Goal: Task Accomplishment & Management: Manage account settings

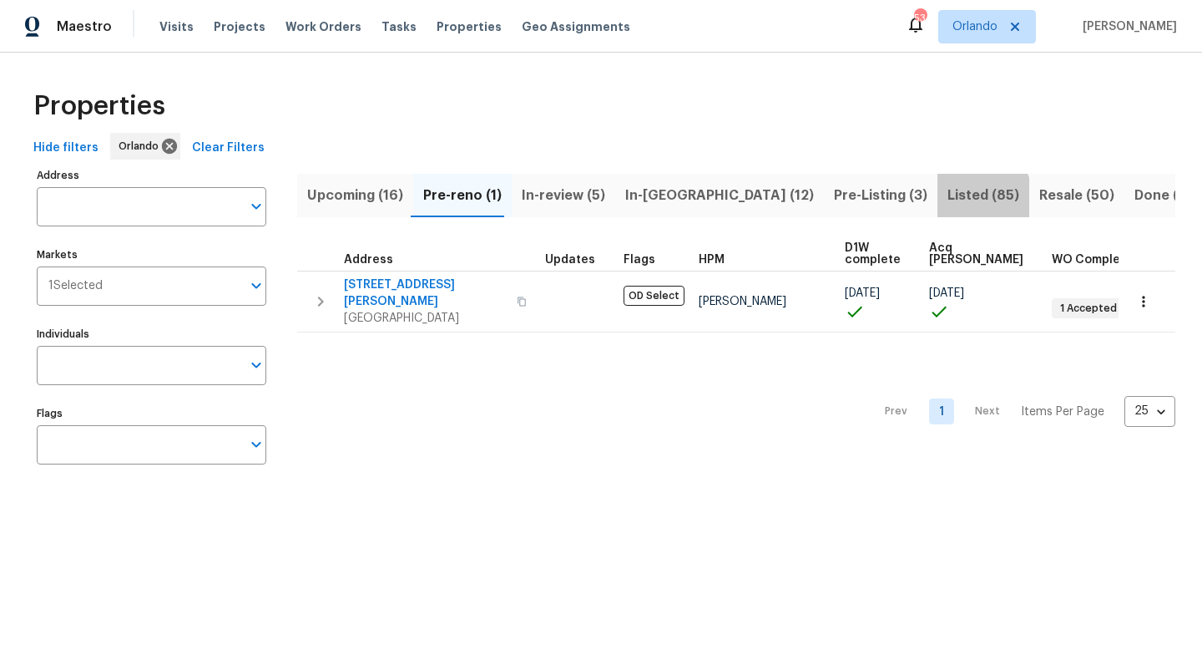
click at [948, 197] on span "Listed (85)" at bounding box center [984, 195] width 72 height 23
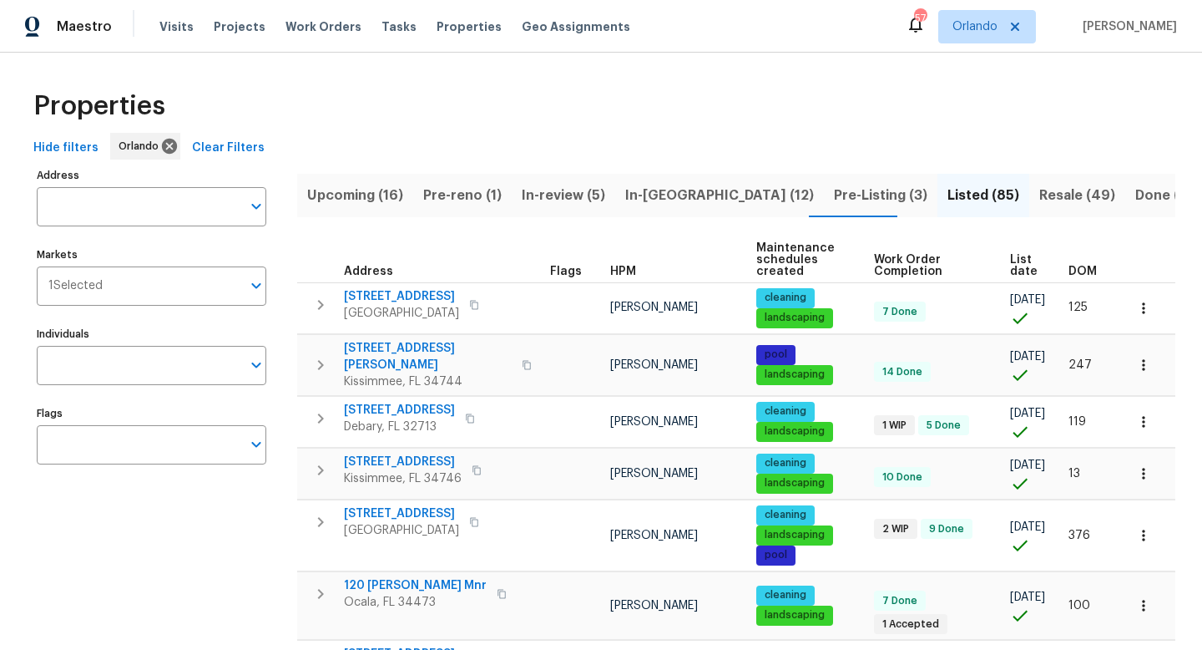
click at [1089, 275] on span "DOM" at bounding box center [1083, 272] width 28 height 12
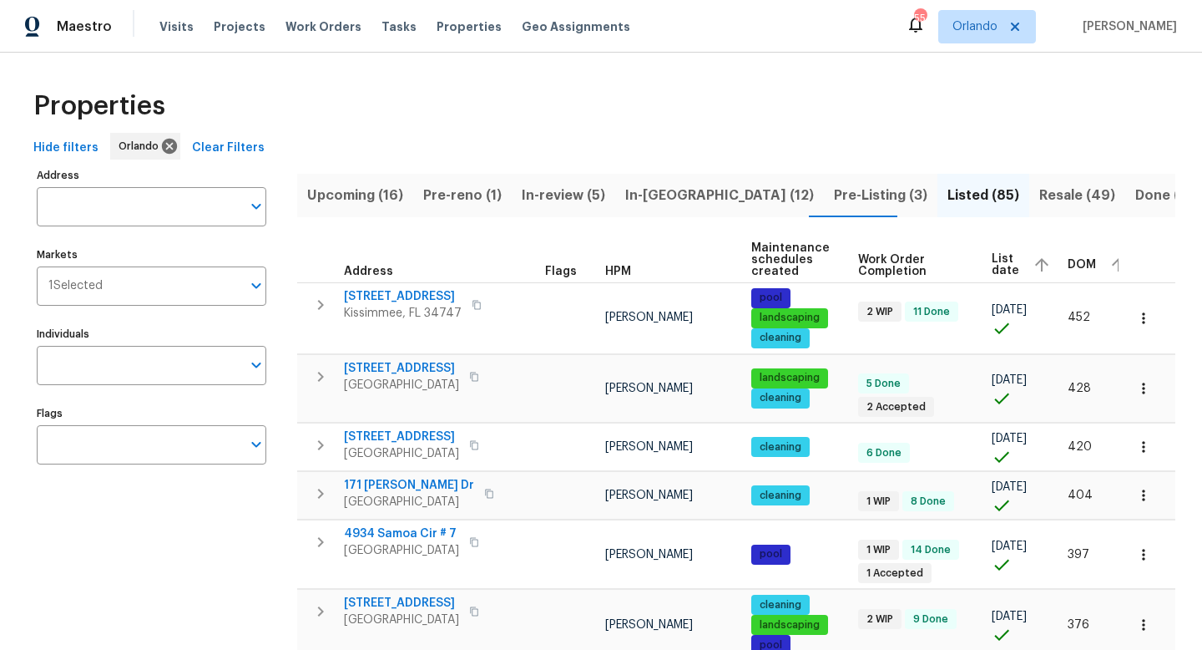
click at [834, 192] on span "Pre-Listing (3)" at bounding box center [881, 195] width 94 height 23
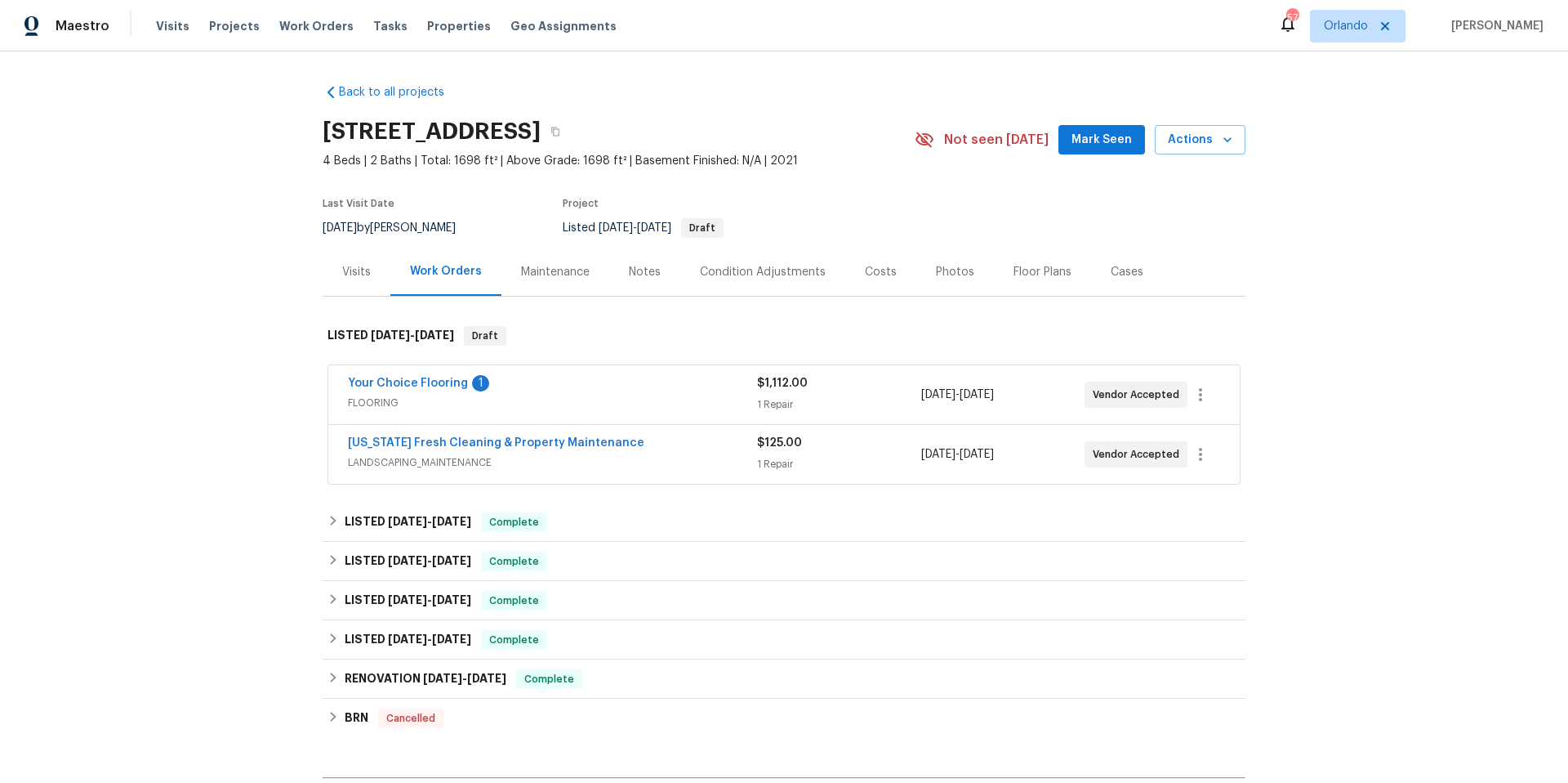
scroll to position [7, 0]
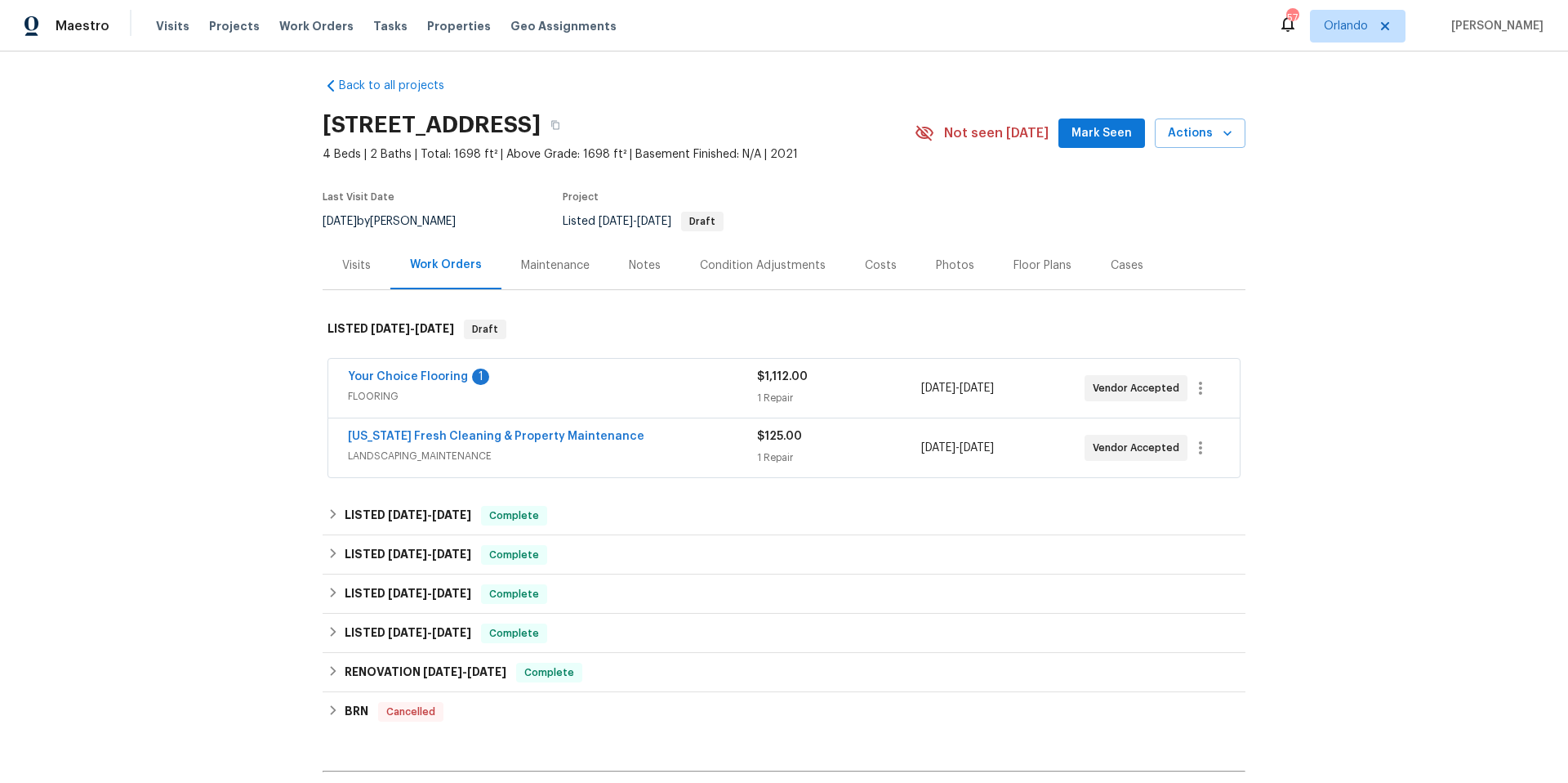
click at [671, 378] on div "Your Choice Flooring 1" at bounding box center [553, 379] width 409 height 20
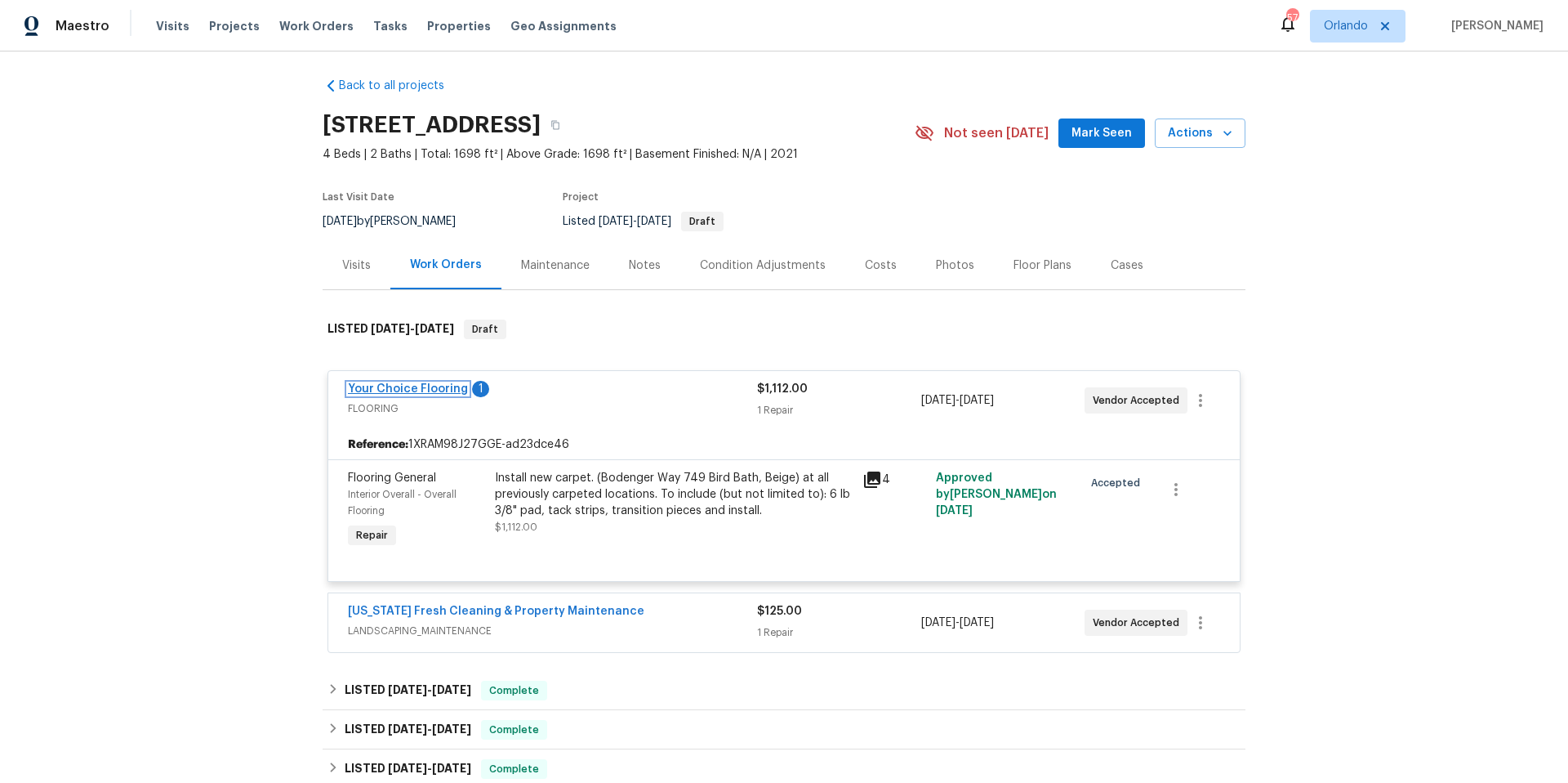
click at [409, 384] on link "Your Choice Flooring" at bounding box center [408, 390] width 120 height 12
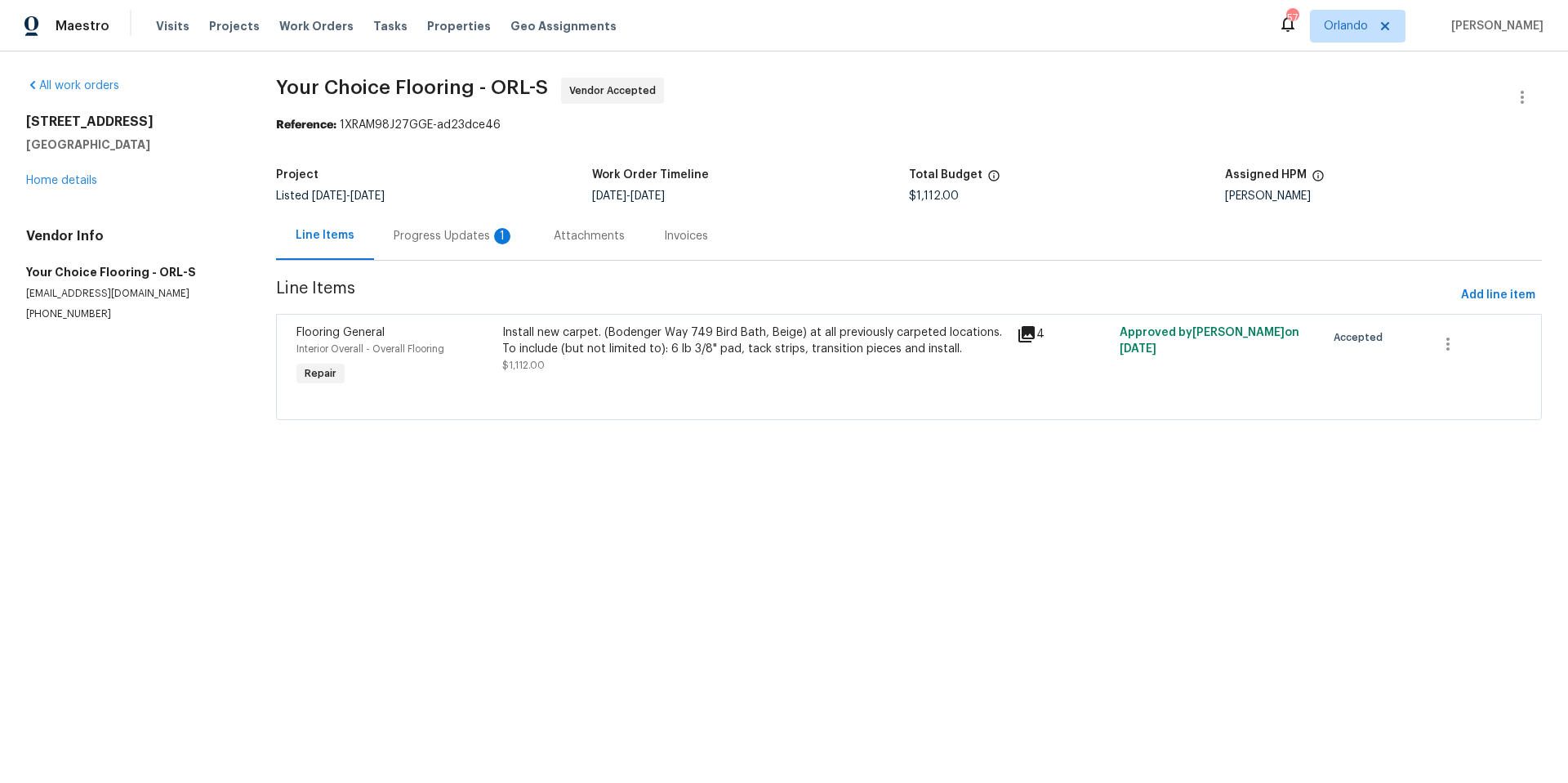
click at [449, 229] on div "Progress Updates 1" at bounding box center [454, 236] width 121 height 17
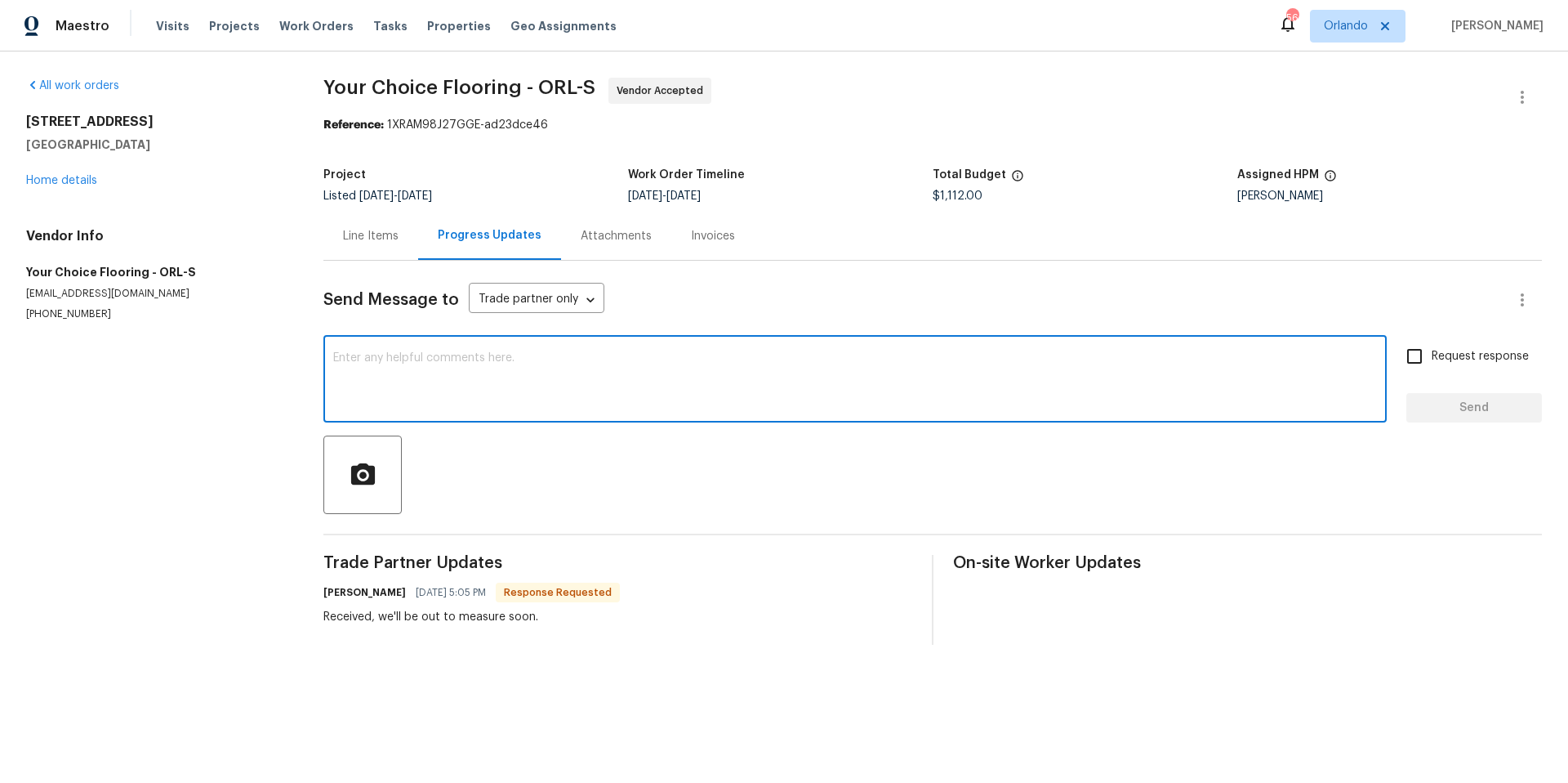
click at [420, 359] on textarea at bounding box center [855, 381] width 1044 height 57
type textarea "Whats the status here?"
click at [1459, 403] on span "Send" at bounding box center [1474, 408] width 110 height 21
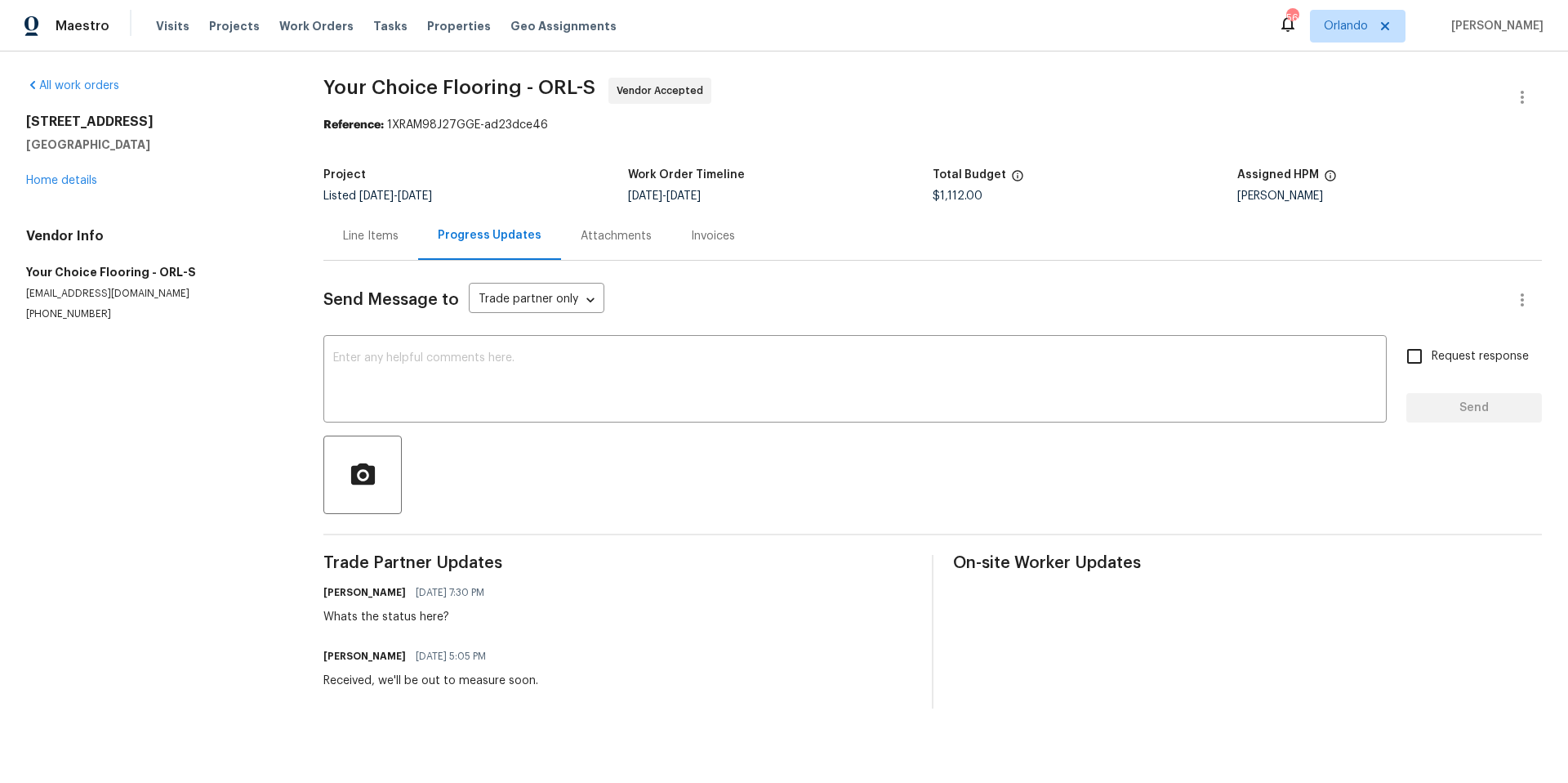
click at [367, 239] on div "Line Items" at bounding box center [371, 236] width 56 height 17
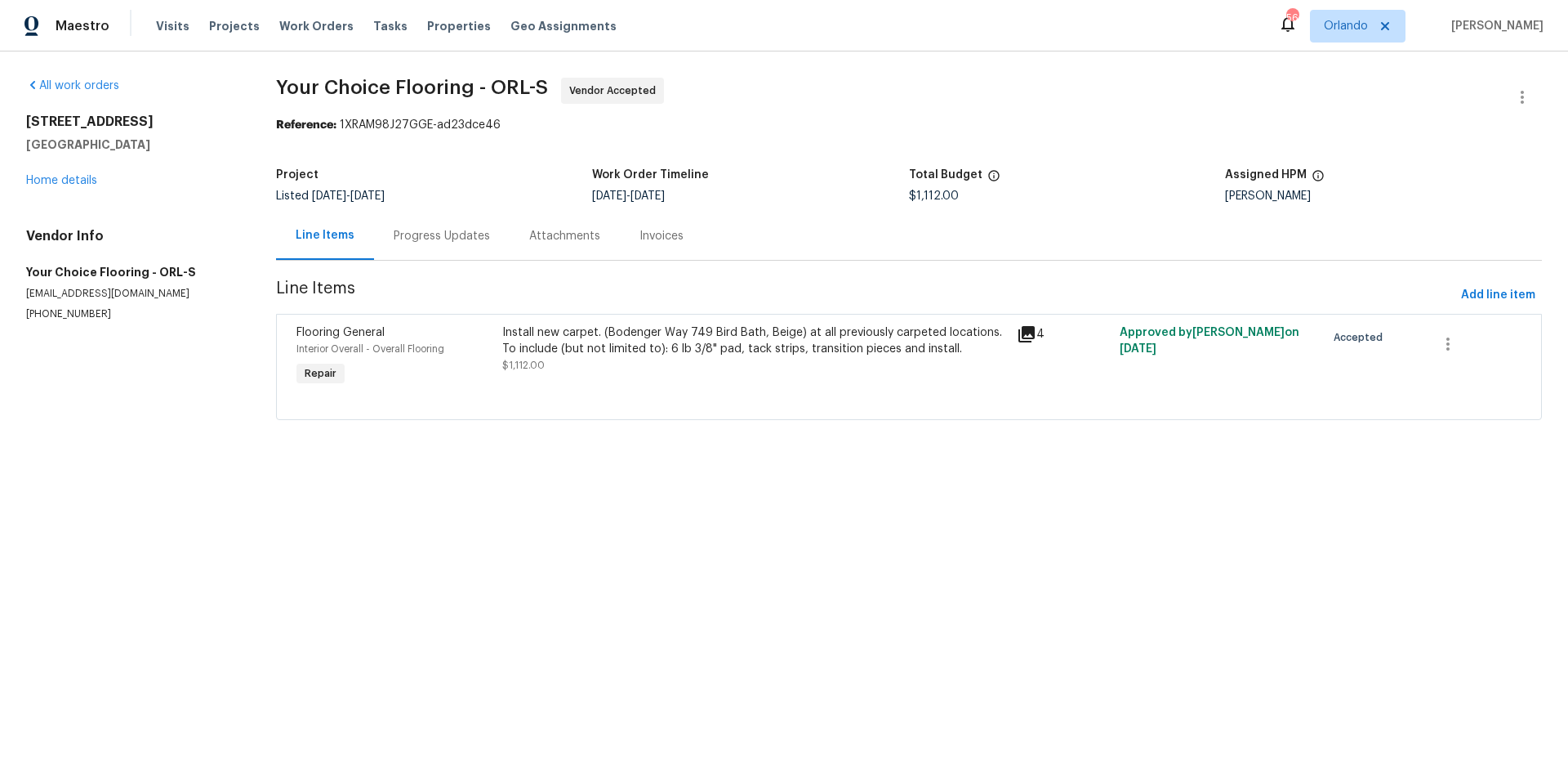
click at [626, 343] on div "Install new carpet. (Bodenger Way 749 Bird Bath, Beige) at all previously carpe…" at bounding box center [755, 340] width 505 height 32
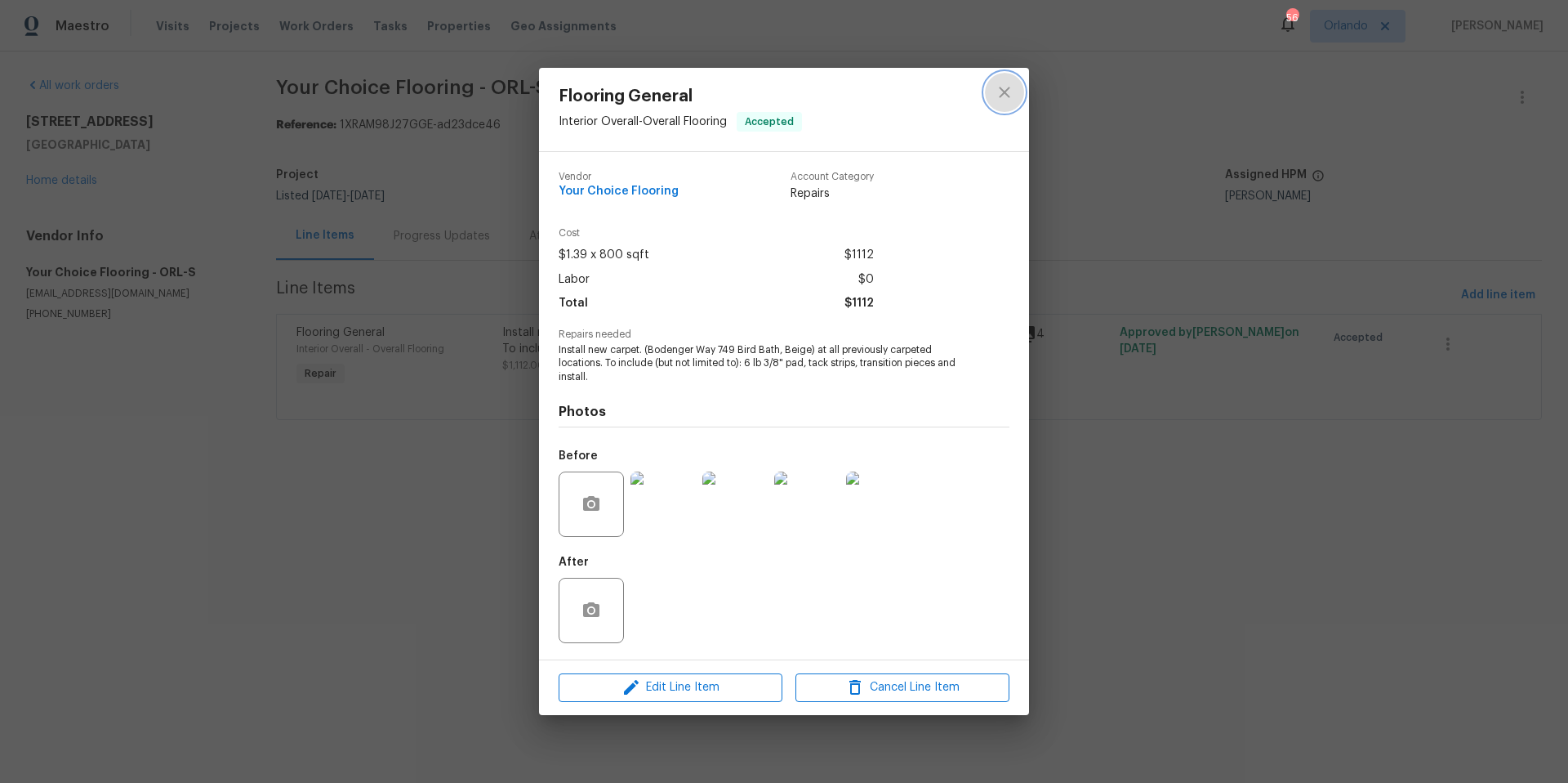
click at [998, 97] on icon "close" at bounding box center [1005, 92] width 20 height 20
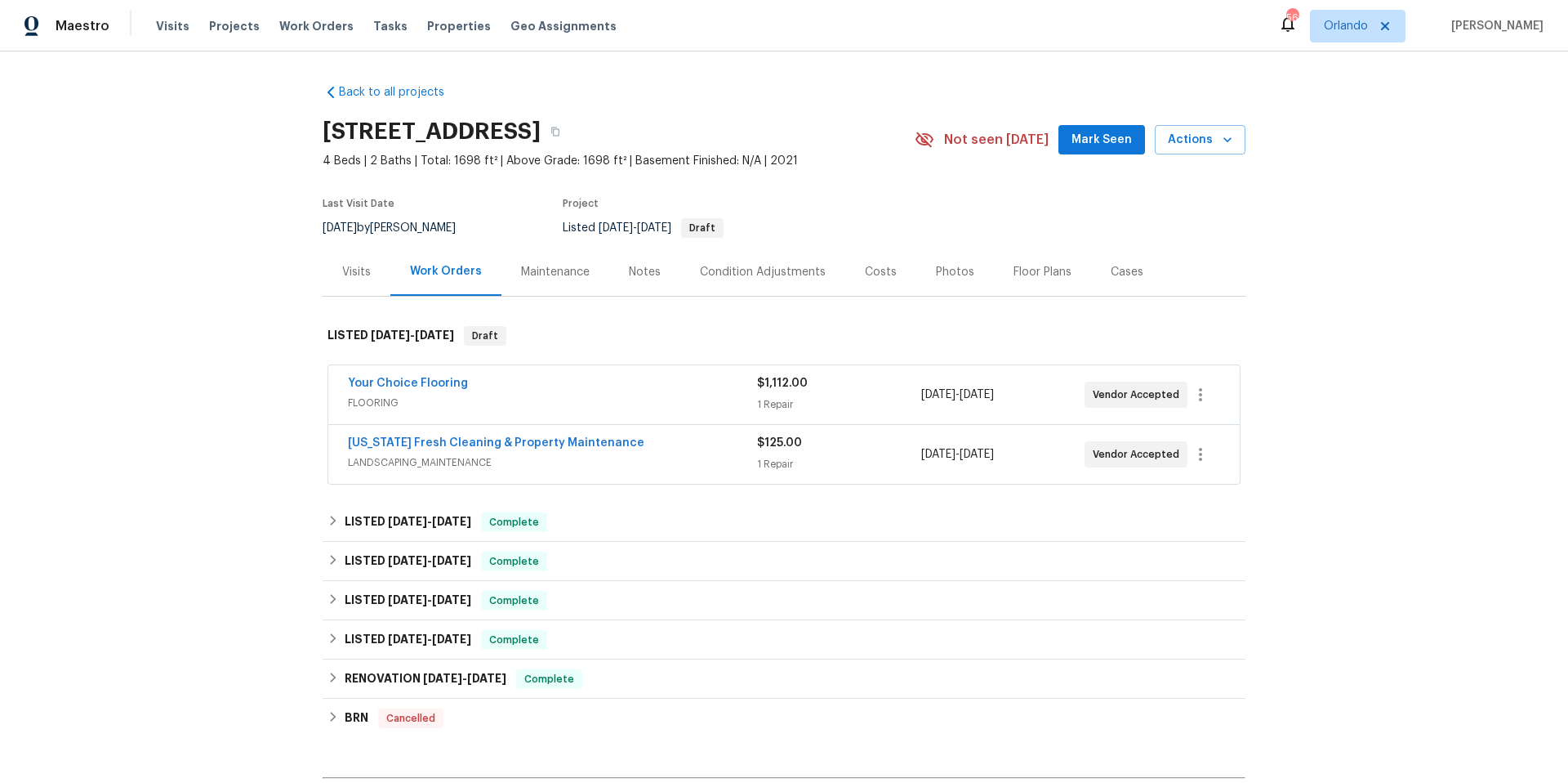
click at [497, 457] on span "LANDSCAPING_MAINTENANCE" at bounding box center [553, 462] width 409 height 17
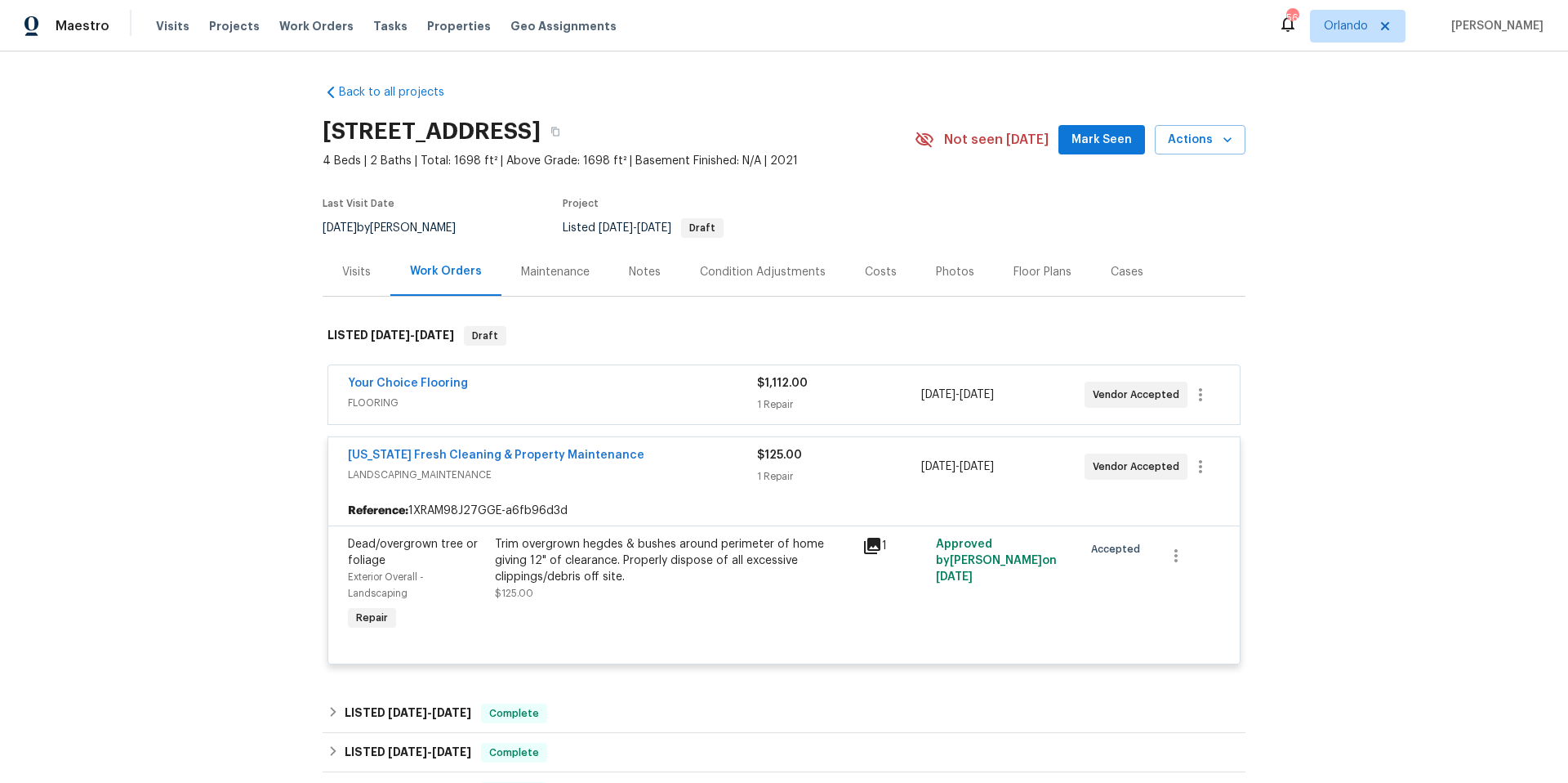
click at [870, 541] on icon at bounding box center [872, 545] width 17 height 17
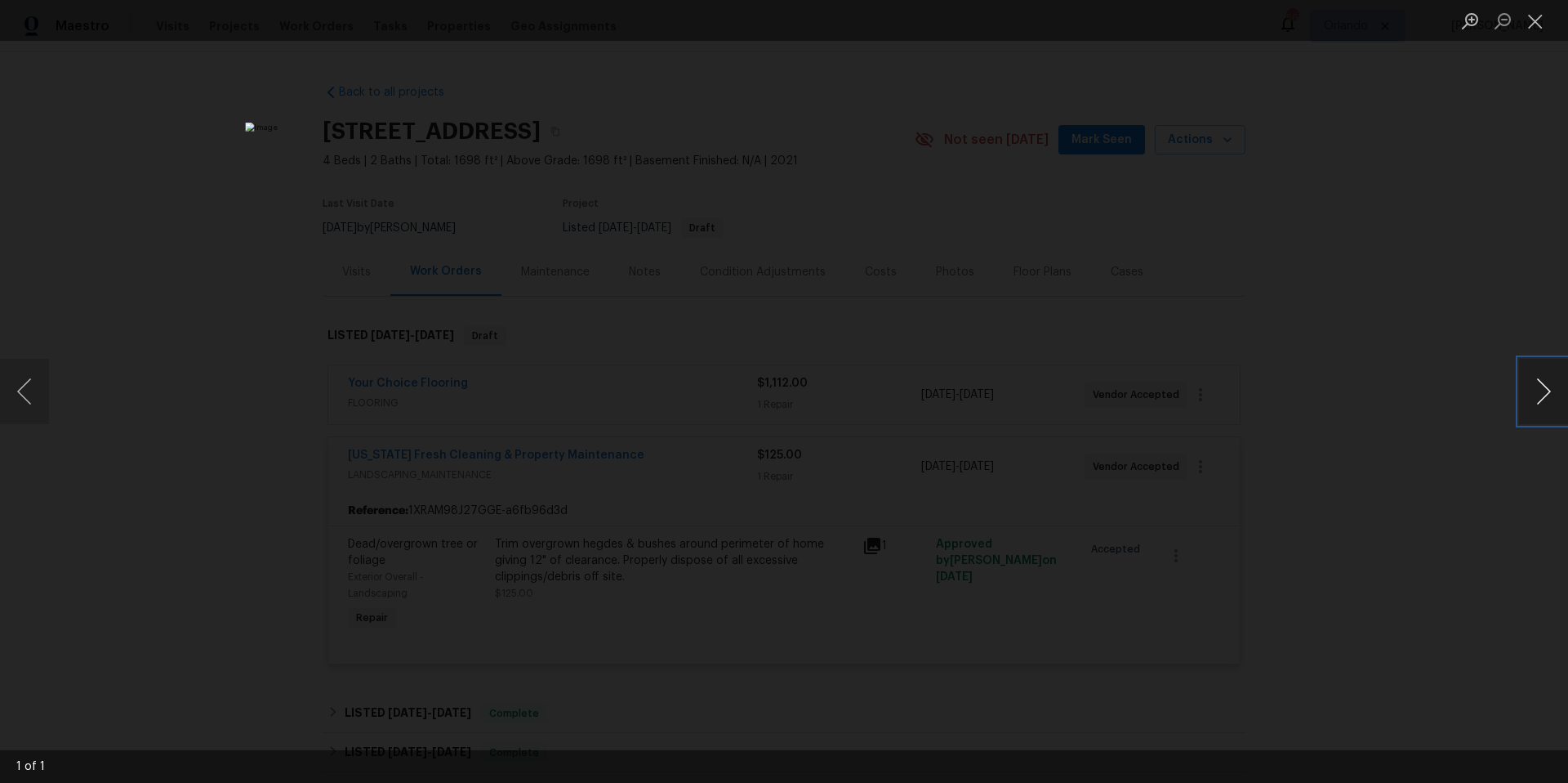
click at [1542, 388] on button "Next image" at bounding box center [1544, 392] width 49 height 66
click at [1401, 253] on div "Lightbox" at bounding box center [784, 392] width 1568 height 783
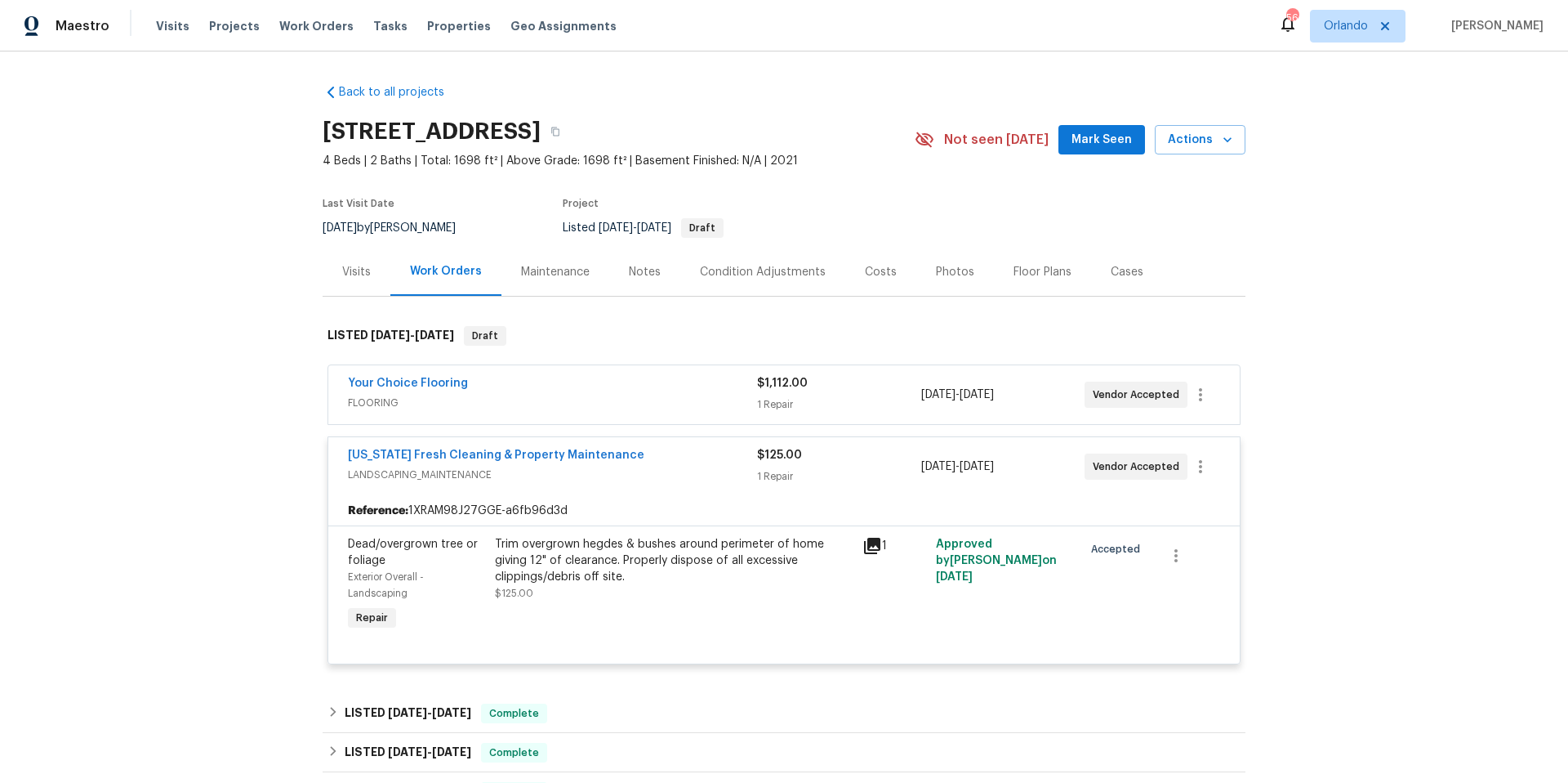
click at [501, 390] on div "Your Choice Flooring" at bounding box center [553, 385] width 409 height 20
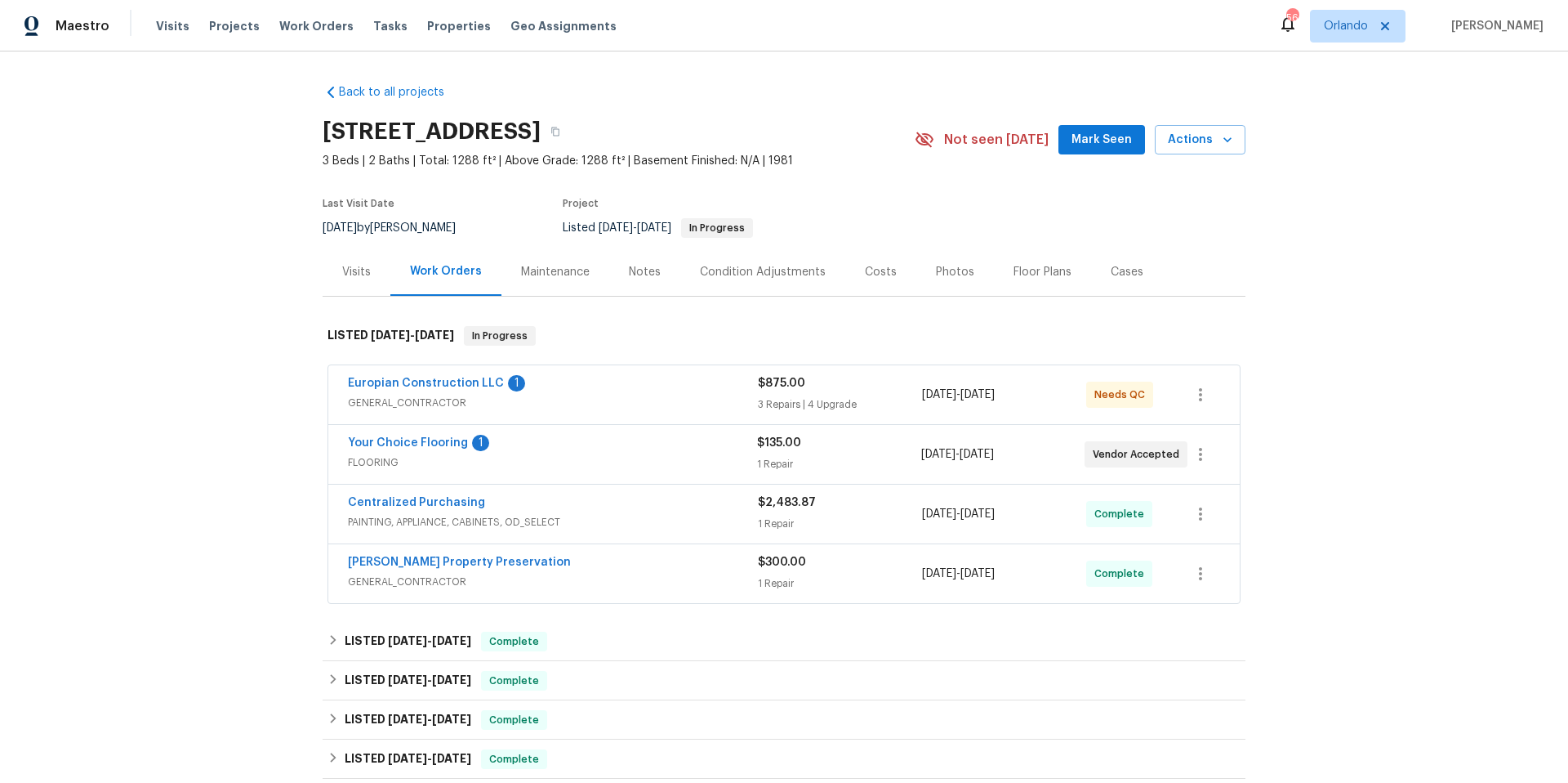
click at [610, 379] on div "Europian Construction LLC 1" at bounding box center [553, 385] width 410 height 20
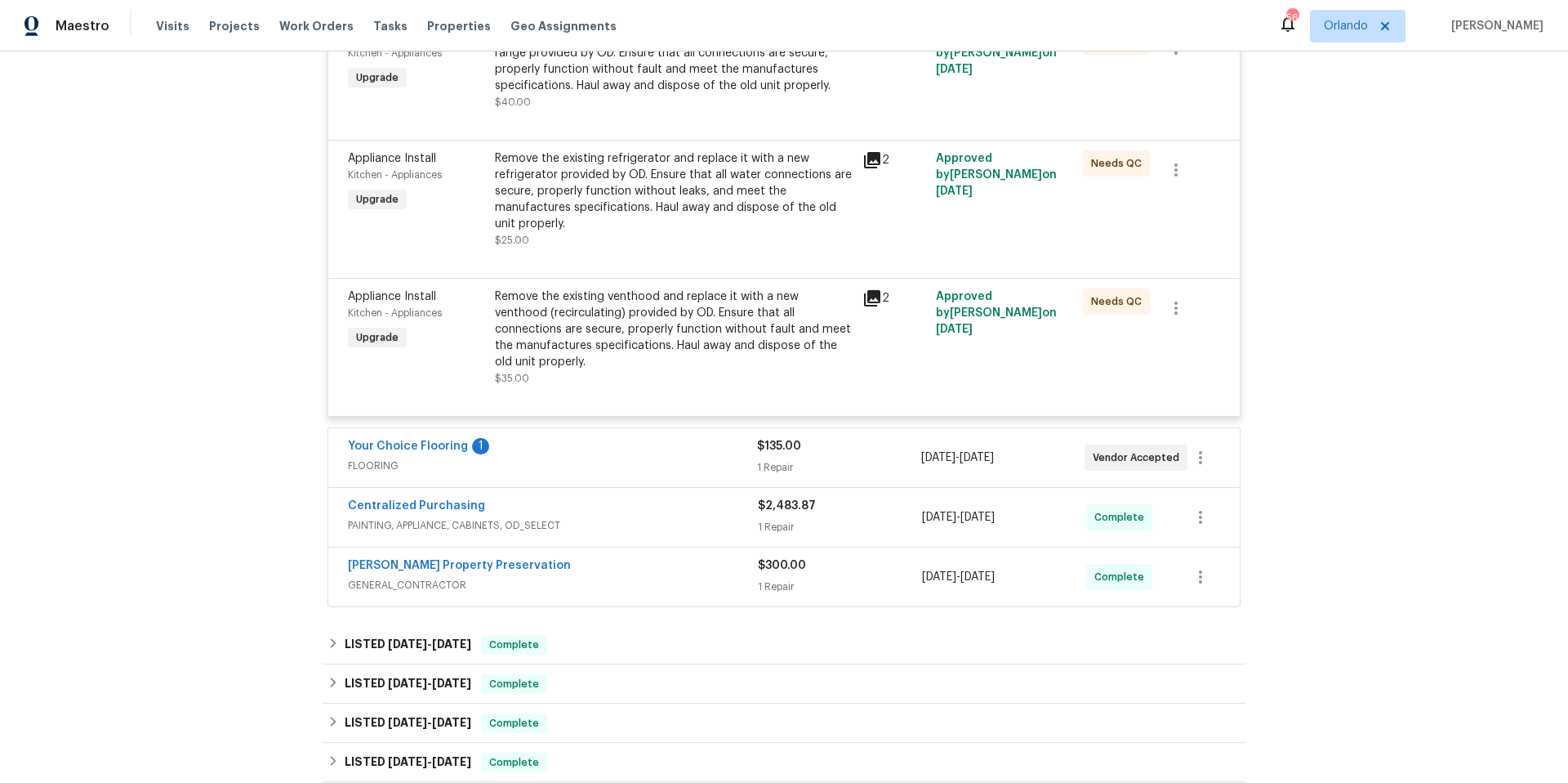
scroll to position [1135, 0]
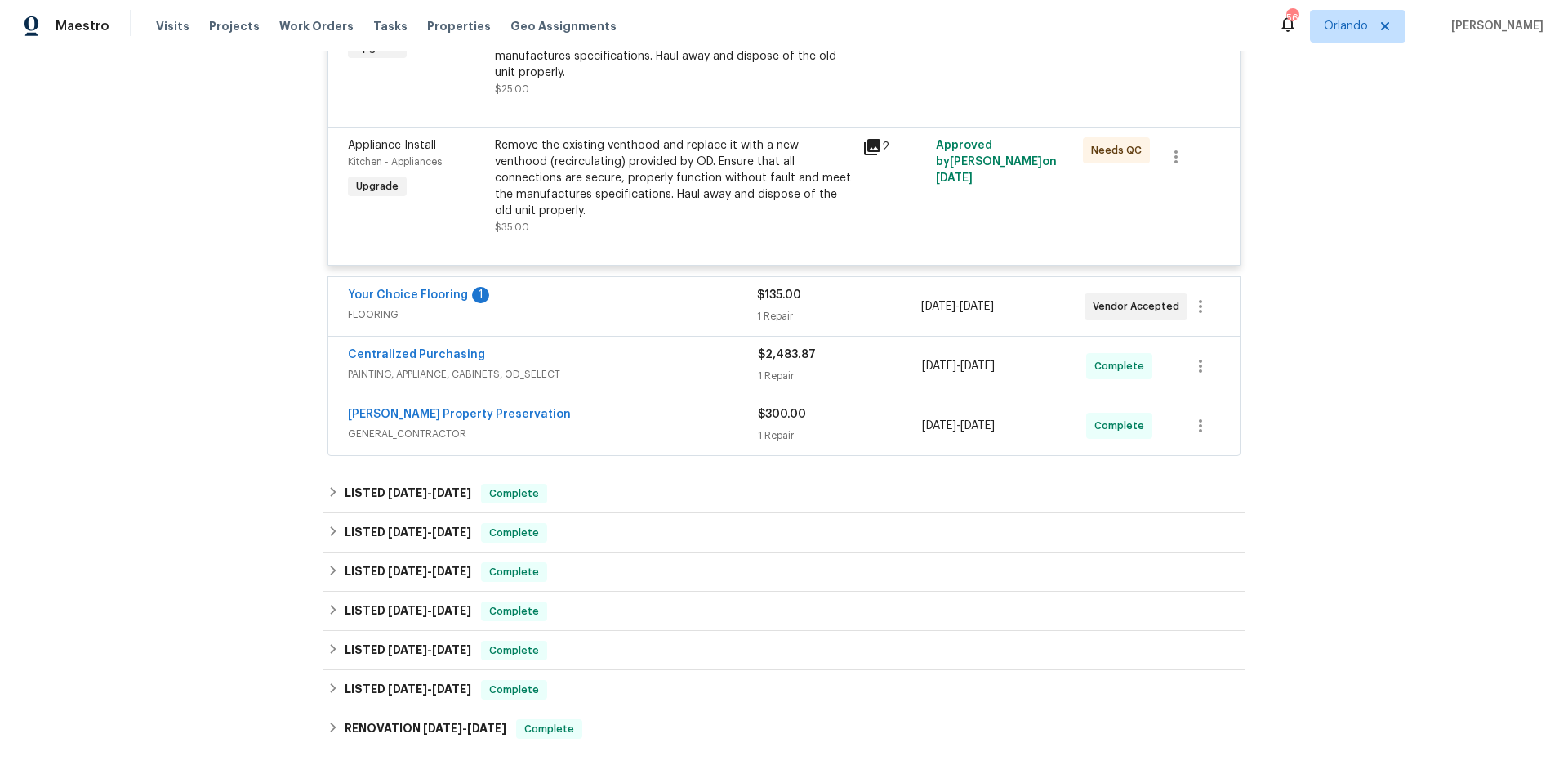
click at [656, 306] on span "FLOORING" at bounding box center [553, 314] width 409 height 17
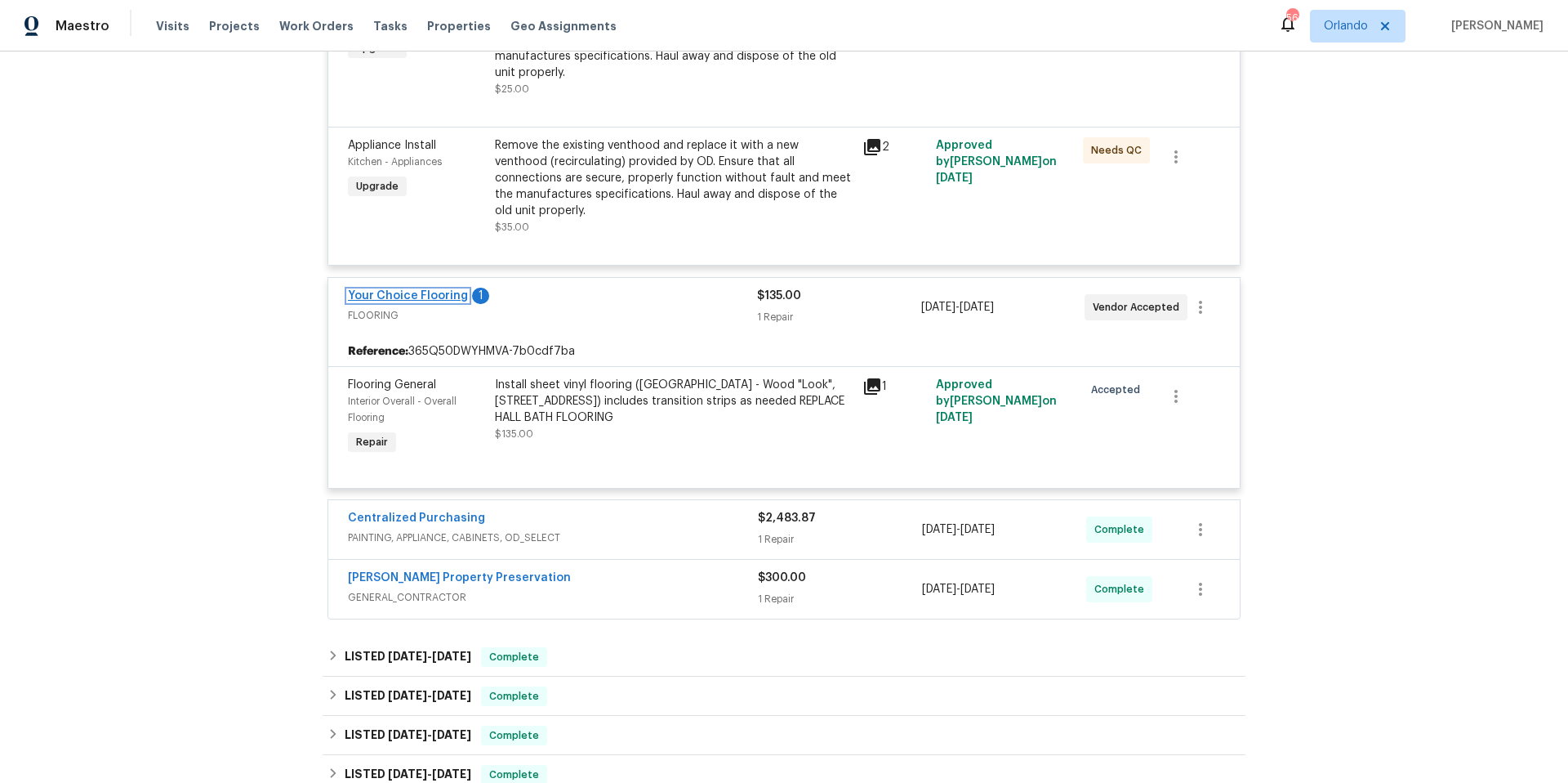
click at [419, 290] on link "Your Choice Flooring" at bounding box center [408, 296] width 120 height 12
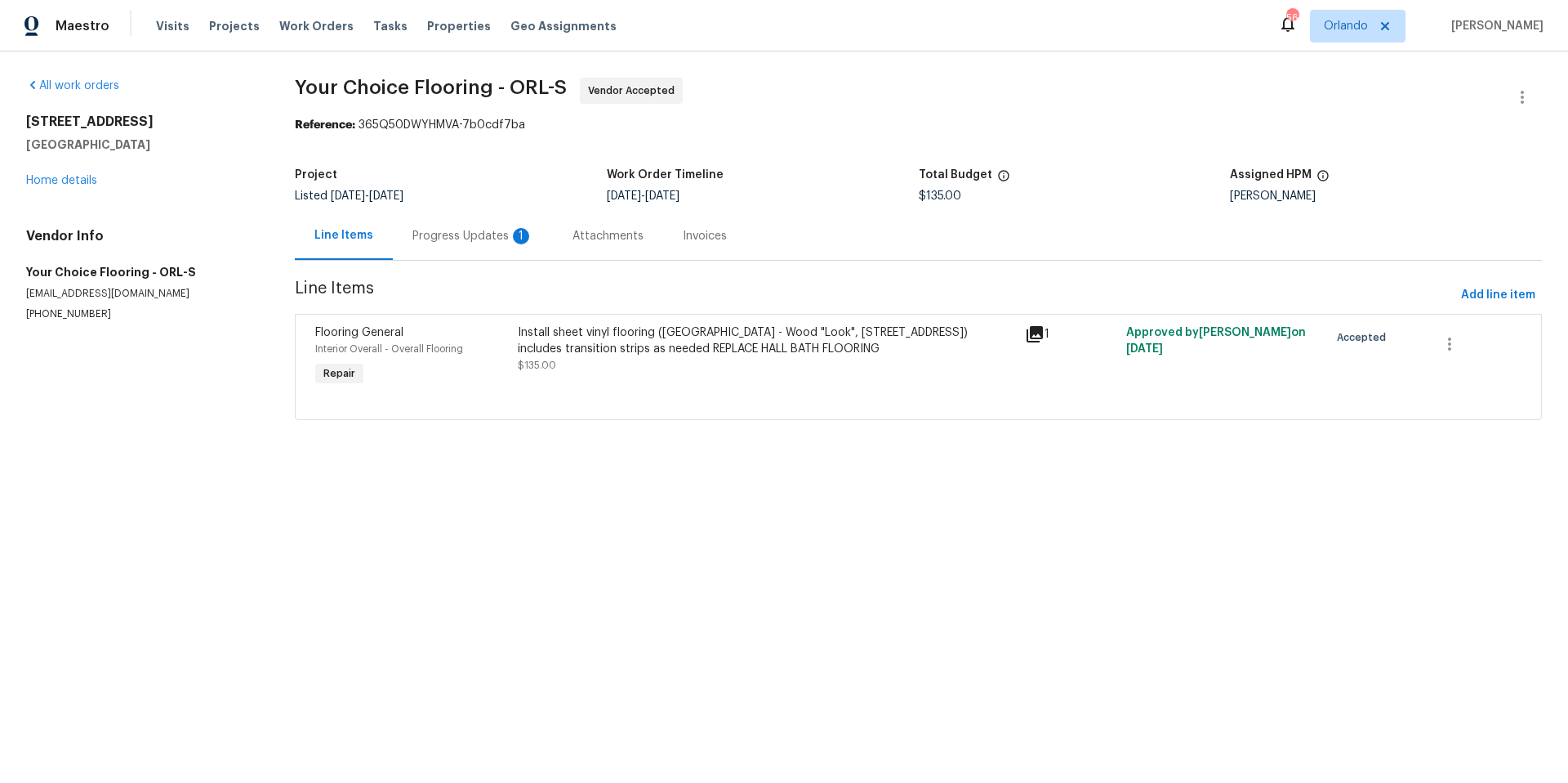
click at [458, 239] on div "Progress Updates 1" at bounding box center [473, 236] width 121 height 17
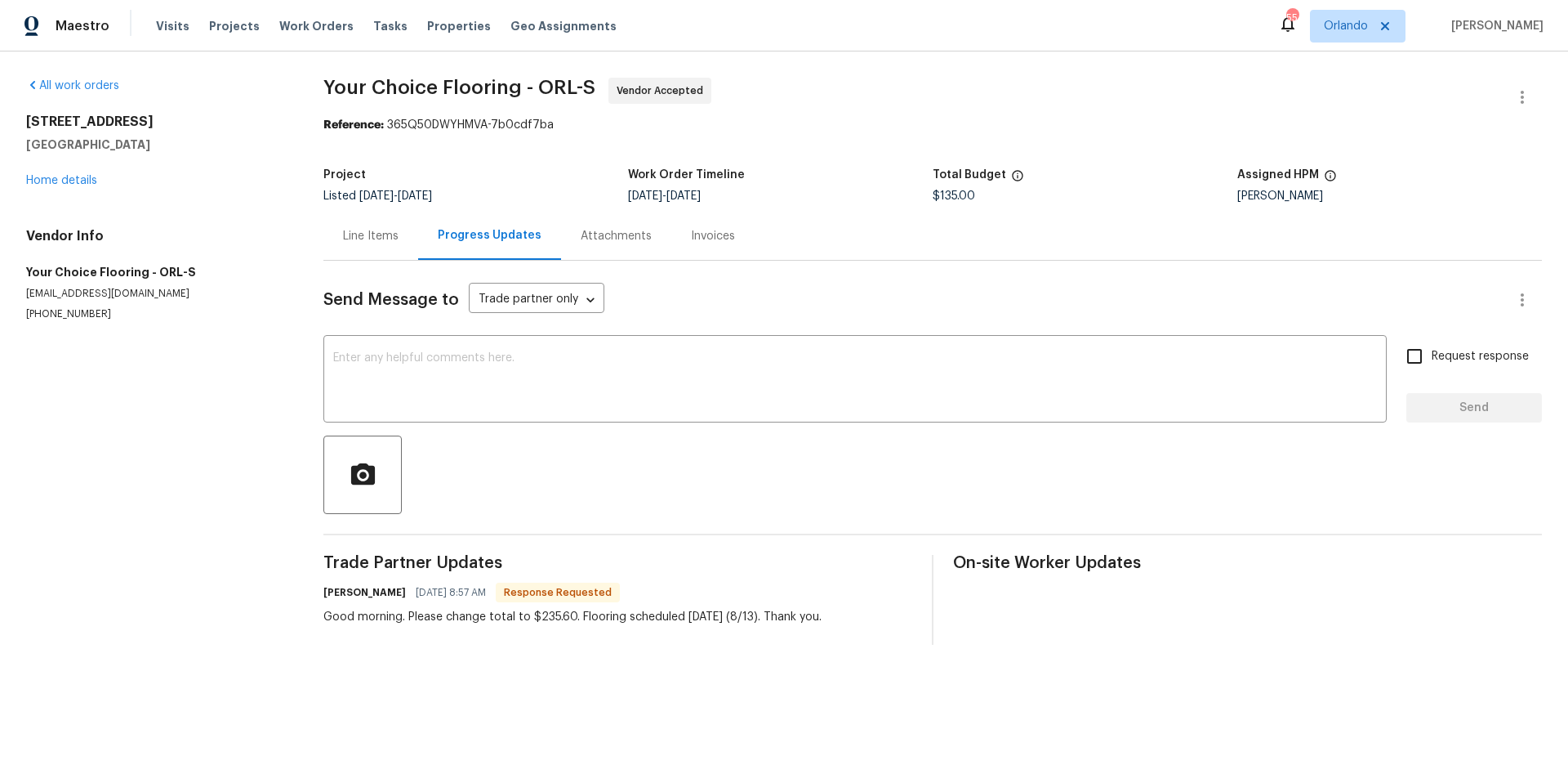
click at [373, 237] on div "Line Items" at bounding box center [371, 236] width 56 height 17
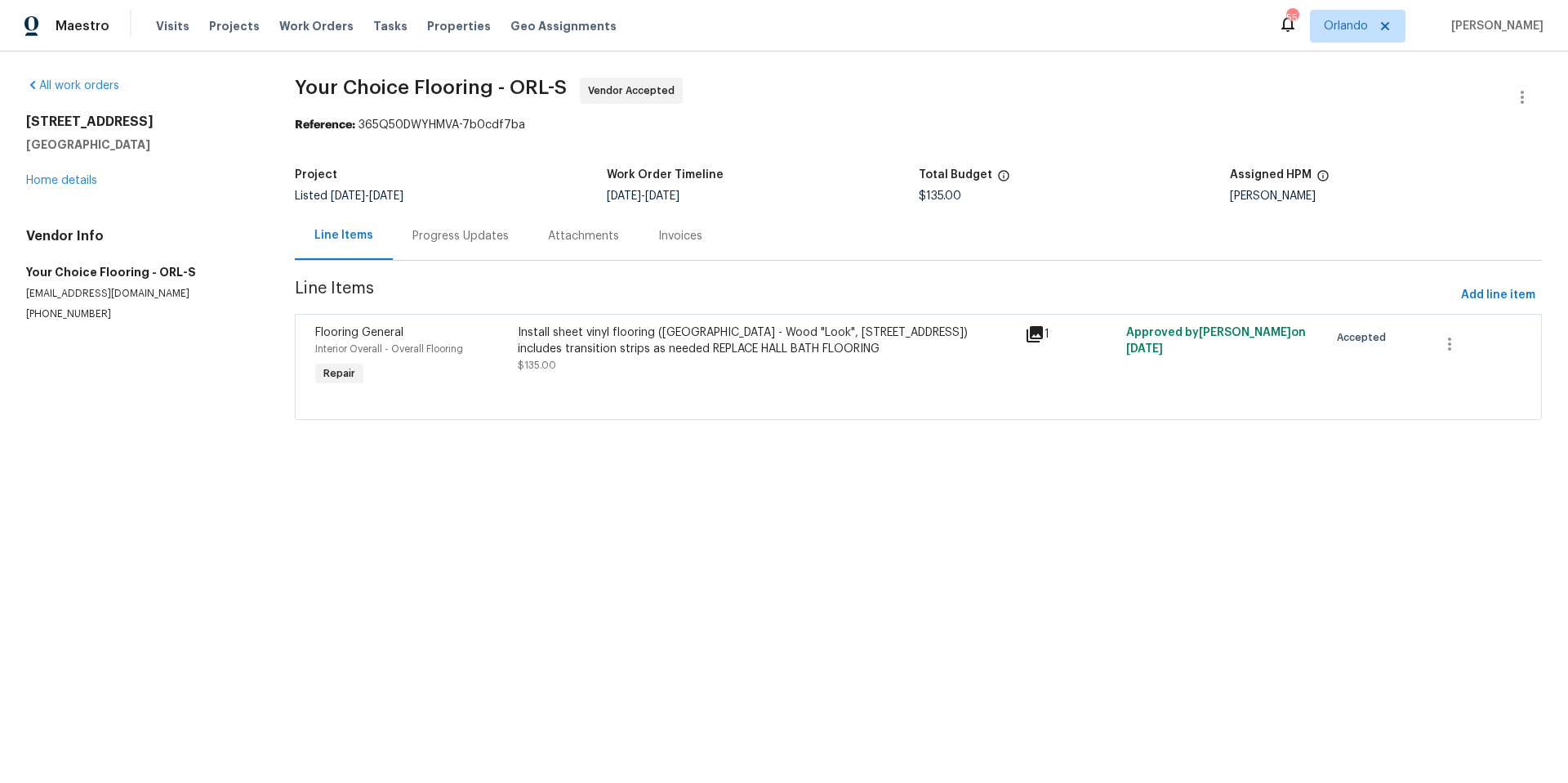
click at [744, 342] on div "Install sheet vinyl flooring (Sugar Valley - Wood "Look", 565 Beacon Hill) incl…" at bounding box center [766, 340] width 497 height 32
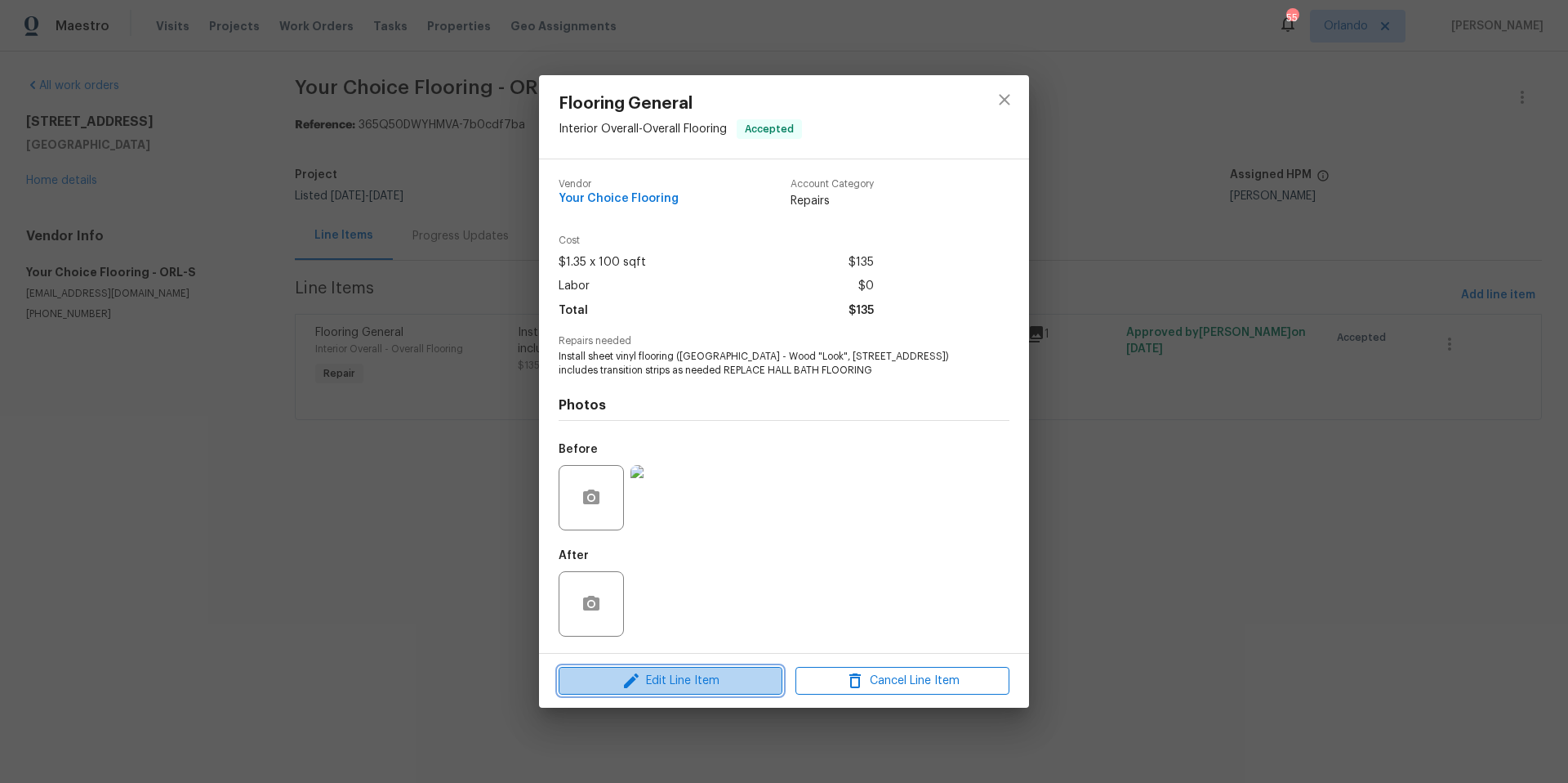
click at [658, 678] on span "Edit Line Item" at bounding box center [670, 681] width 214 height 21
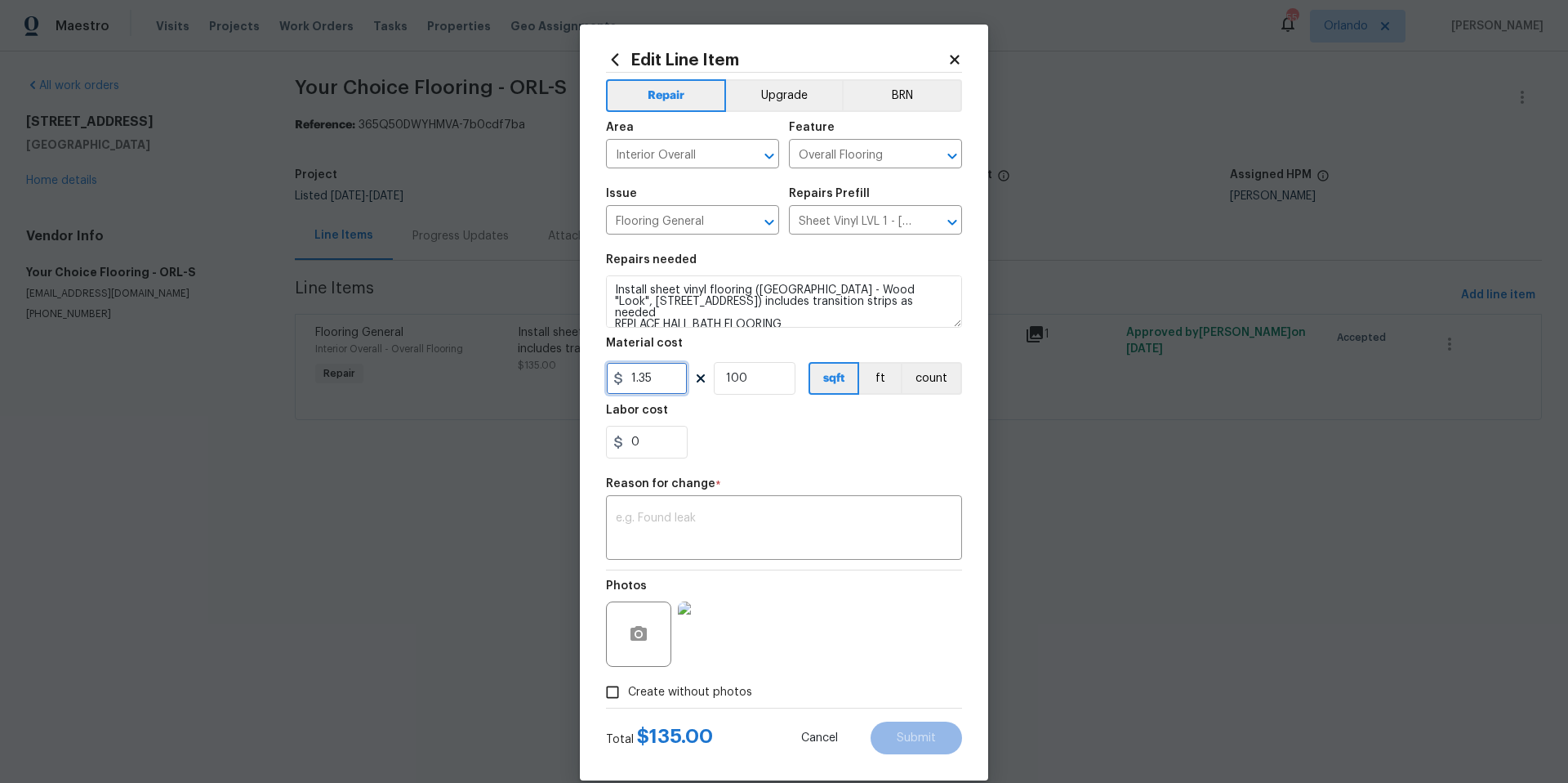
drag, startPoint x: 661, startPoint y: 379, endPoint x: 597, endPoint y: 374, distance: 64.2
click at [597, 374] on div "Edit Line Item Repair Upgrade BRN Area Interior Overall ​ Feature Overall Floor…" at bounding box center [784, 402] width 408 height 756
type input "235.6"
type input "1"
click at [674, 524] on textarea at bounding box center [784, 530] width 336 height 34
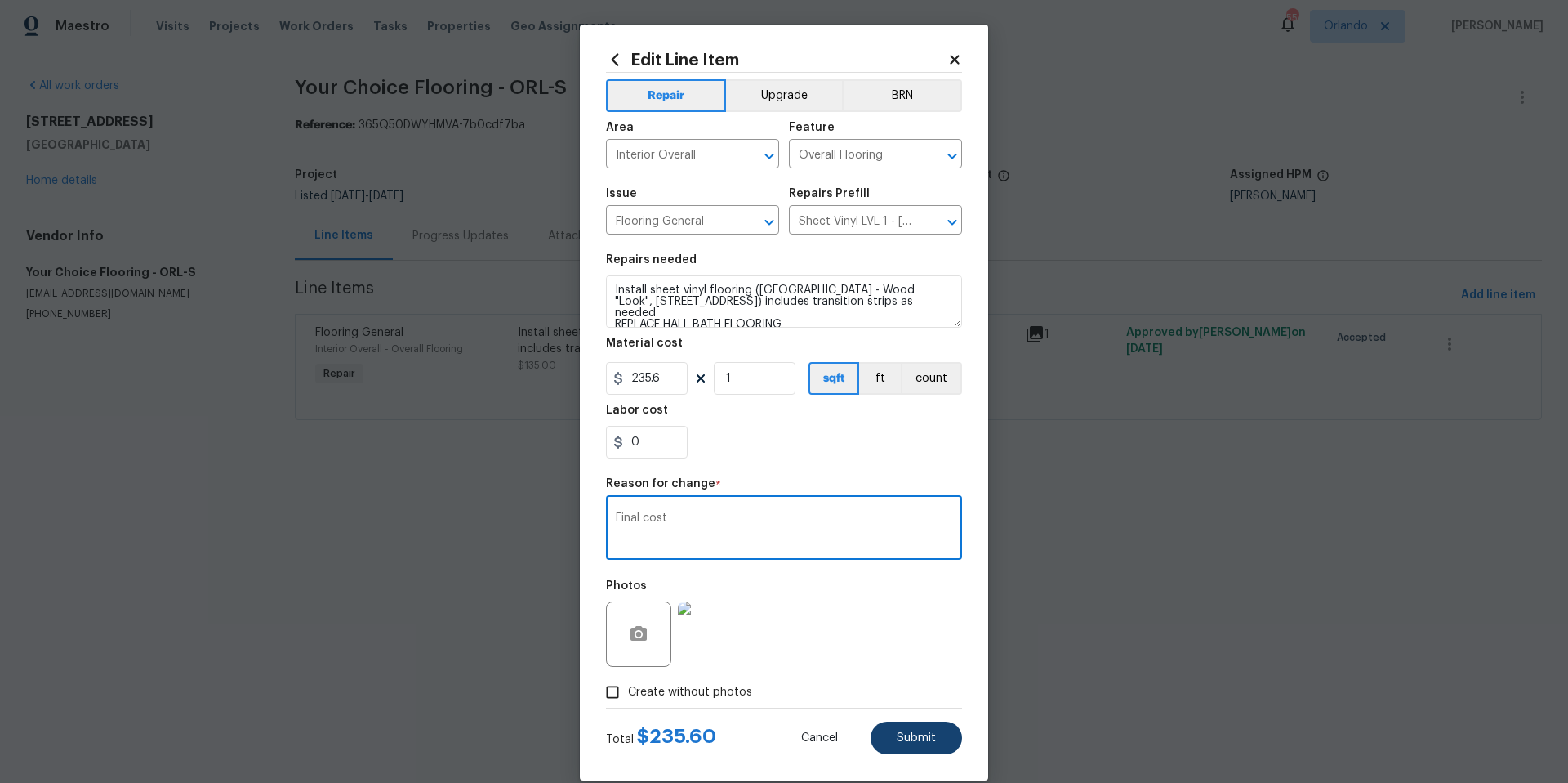
type textarea "Final cost"
click at [916, 732] on span "Submit" at bounding box center [917, 738] width 39 height 13
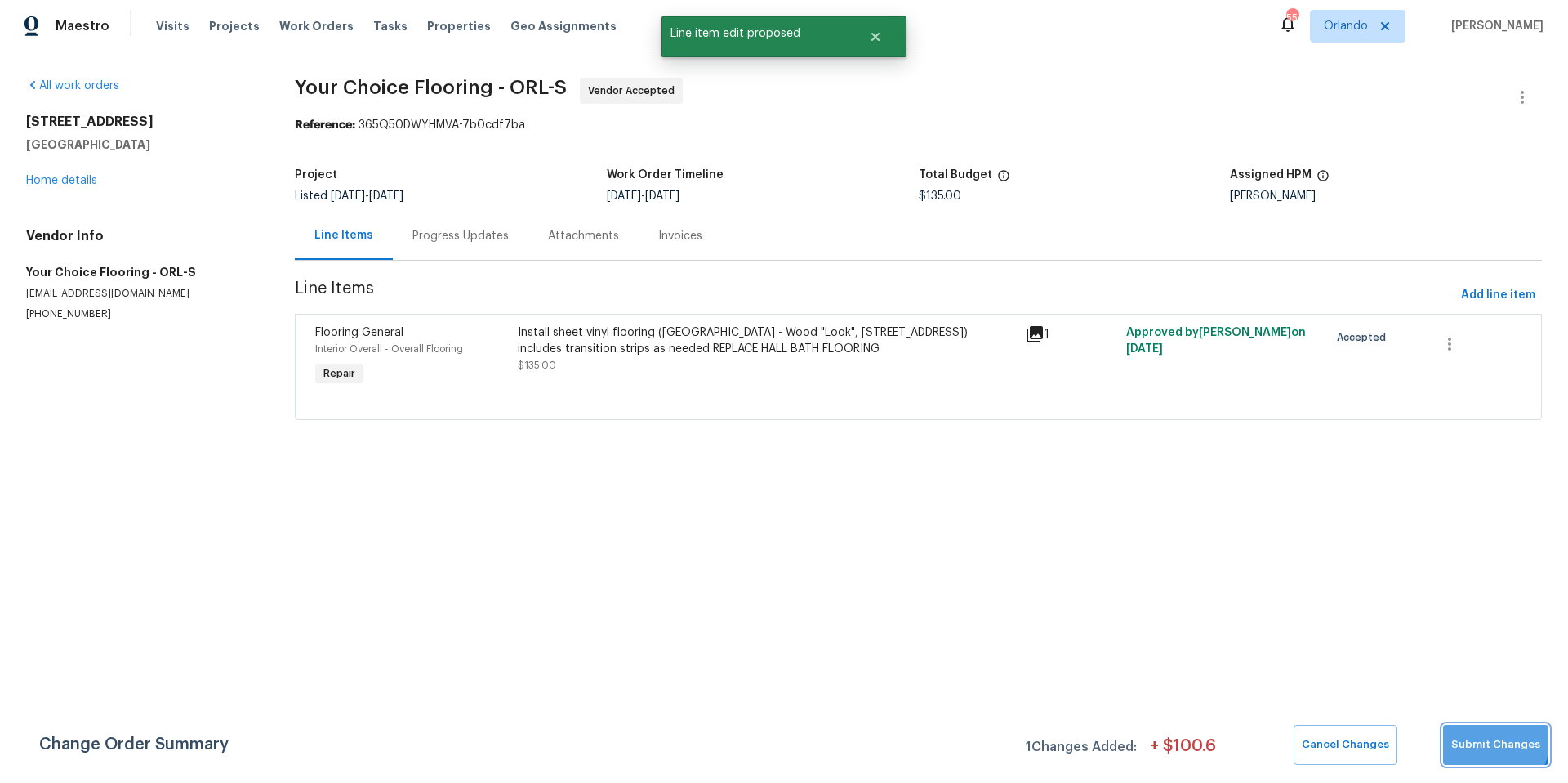
click at [1483, 738] on span "Submit Changes" at bounding box center [1496, 744] width 89 height 19
